Goal: Task Accomplishment & Management: Manage account settings

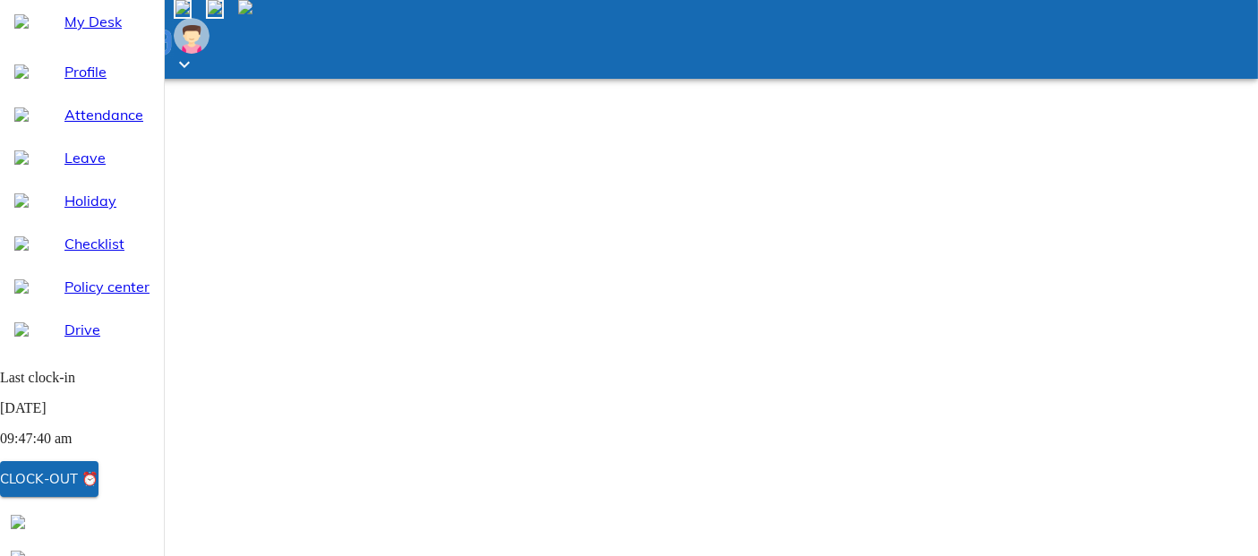
select select "9"
click at [99, 469] on button "Clock-out ⏰" at bounding box center [49, 479] width 99 height 36
click at [97, 32] on span "My Desk" at bounding box center [106, 21] width 85 height 21
click at [99, 488] on div "Clock-out ⏰" at bounding box center [49, 478] width 99 height 23
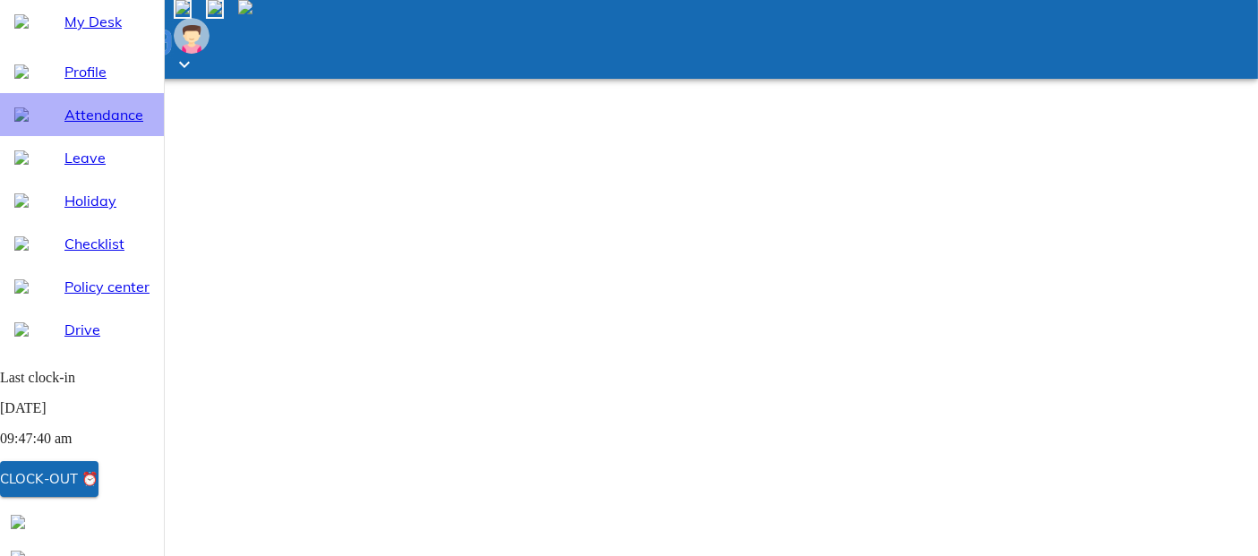
click at [76, 125] on span "Attendance" at bounding box center [106, 114] width 85 height 21
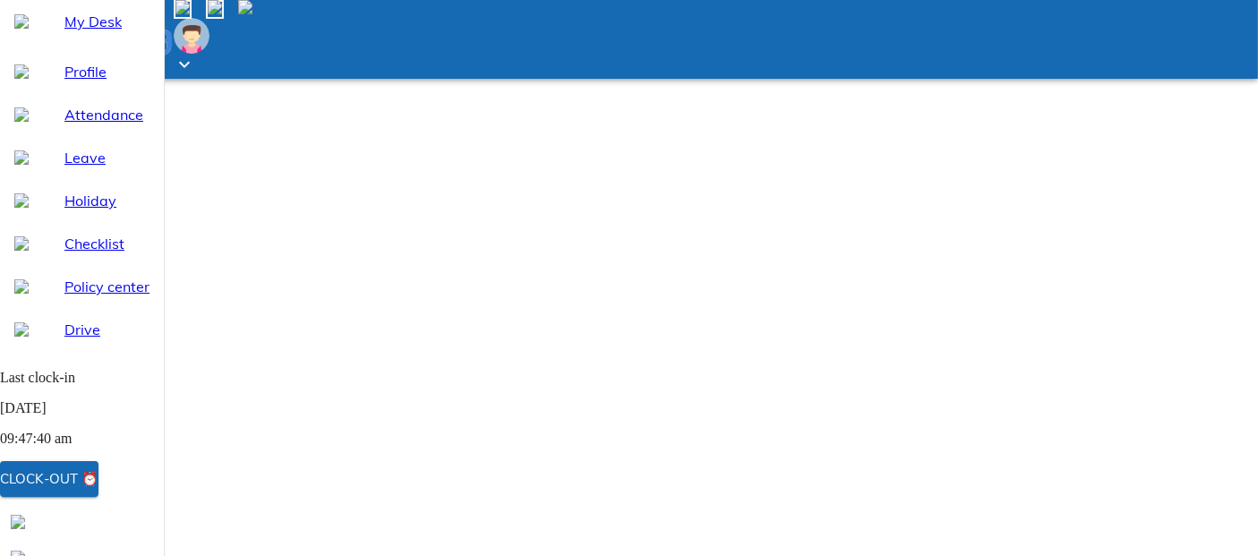
select select "9"
click at [99, 484] on span "Clock-out ⏰" at bounding box center [49, 478] width 99 height 23
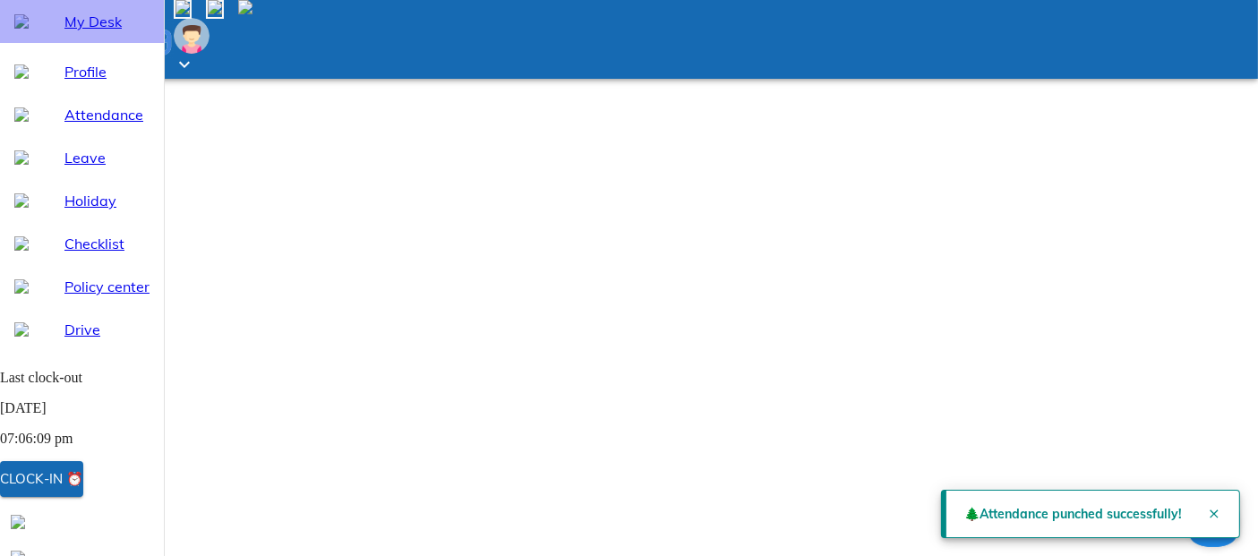
click at [65, 32] on span "My Desk" at bounding box center [106, 21] width 85 height 21
